Goal: Task Accomplishment & Management: Manage account settings

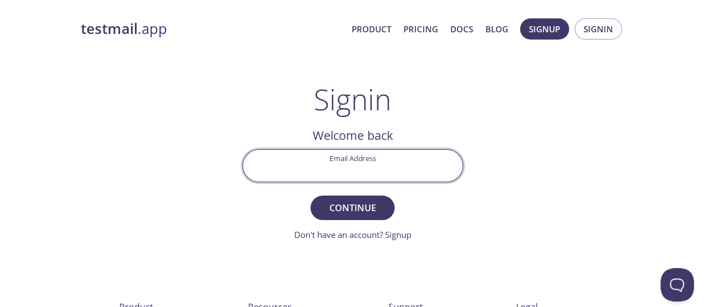
click at [377, 155] on input "Email Address" at bounding box center [352, 166] width 219 height 32
type input "[PERSON_NAME][EMAIL_ADDRESS][PERSON_NAME][DOMAIN_NAME]"
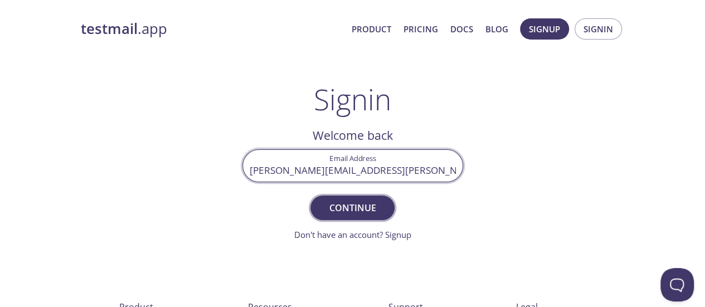
click at [369, 210] on span "Continue" at bounding box center [352, 208] width 59 height 16
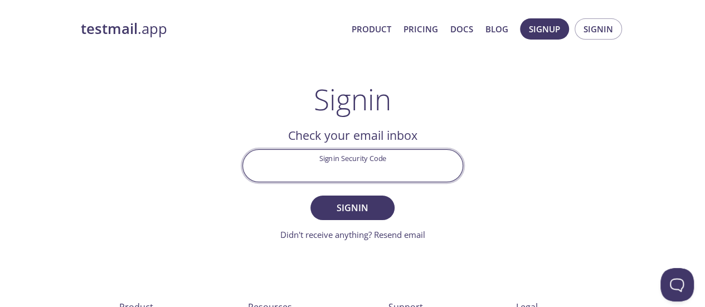
click at [356, 169] on input "Signin Security Code" at bounding box center [352, 166] width 219 height 32
paste input "CP27Y8Z"
type input "CP27Y8Z"
click at [354, 208] on span "Signin" at bounding box center [352, 208] width 59 height 16
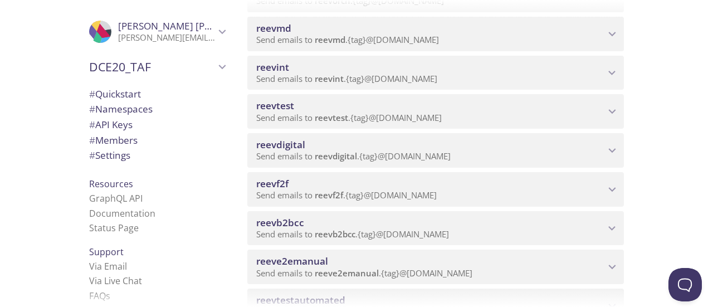
scroll to position [446, 0]
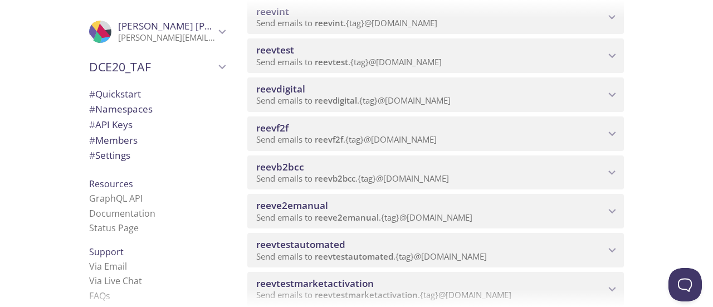
click at [546, 180] on p "Send emails to reevb2bcc . {tag} @[DOMAIN_NAME]" at bounding box center [430, 178] width 349 height 11
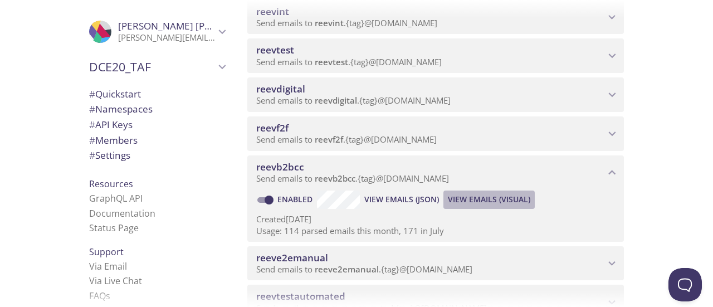
click at [476, 201] on span "View Emails (Visual)" at bounding box center [489, 199] width 82 height 13
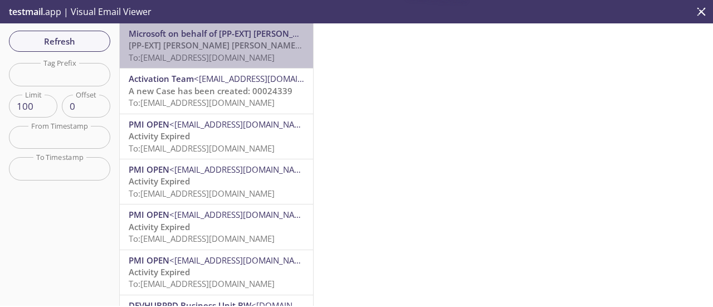
click at [220, 51] on span "[PP-EXT] [PERSON_NAME] [PERSON_NAME] International account email verification c…" at bounding box center [306, 45] width 354 height 11
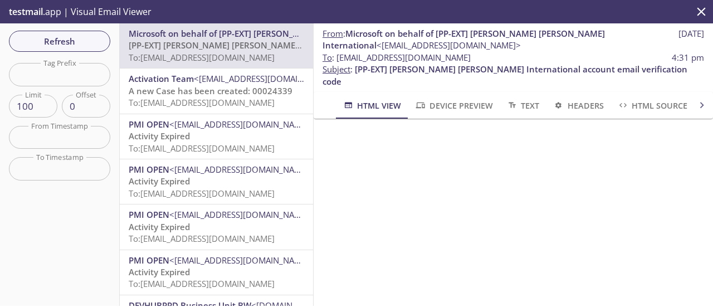
scroll to position [6, 0]
click at [40, 37] on span "Refresh" at bounding box center [60, 41] width 84 height 14
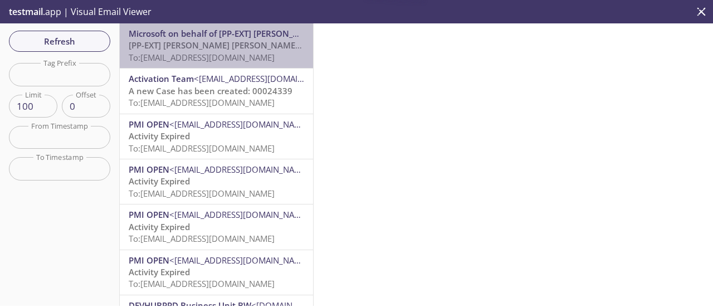
click at [223, 51] on span "[PP-EXT] [PERSON_NAME] [PERSON_NAME] International account email verification c…" at bounding box center [306, 45] width 354 height 11
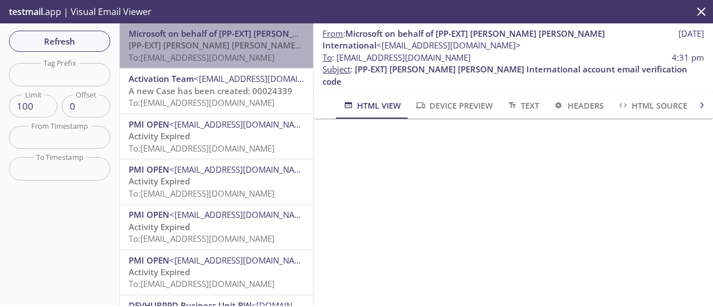
click at [223, 51] on span "[PP-EXT] [PERSON_NAME] [PERSON_NAME] International account email verification c…" at bounding box center [306, 45] width 354 height 11
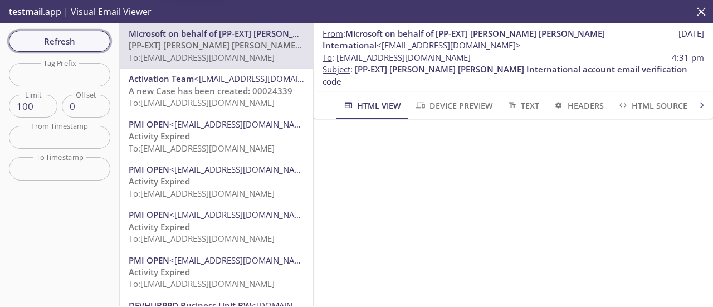
click at [57, 45] on span "Refresh" at bounding box center [60, 41] width 84 height 14
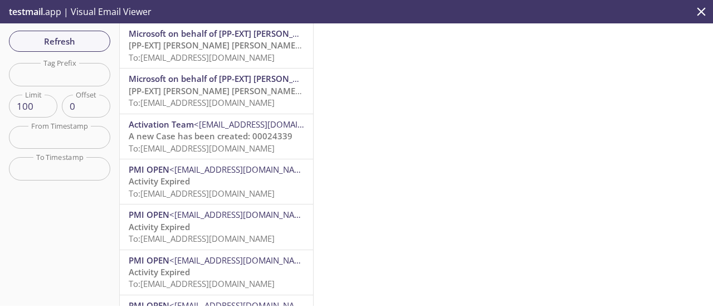
click at [197, 33] on span "Microsoft on behalf of [PP-EXT] [PERSON_NAME] [PERSON_NAME] International" at bounding box center [287, 33] width 316 height 11
